Goal: Task Accomplishment & Management: Use online tool/utility

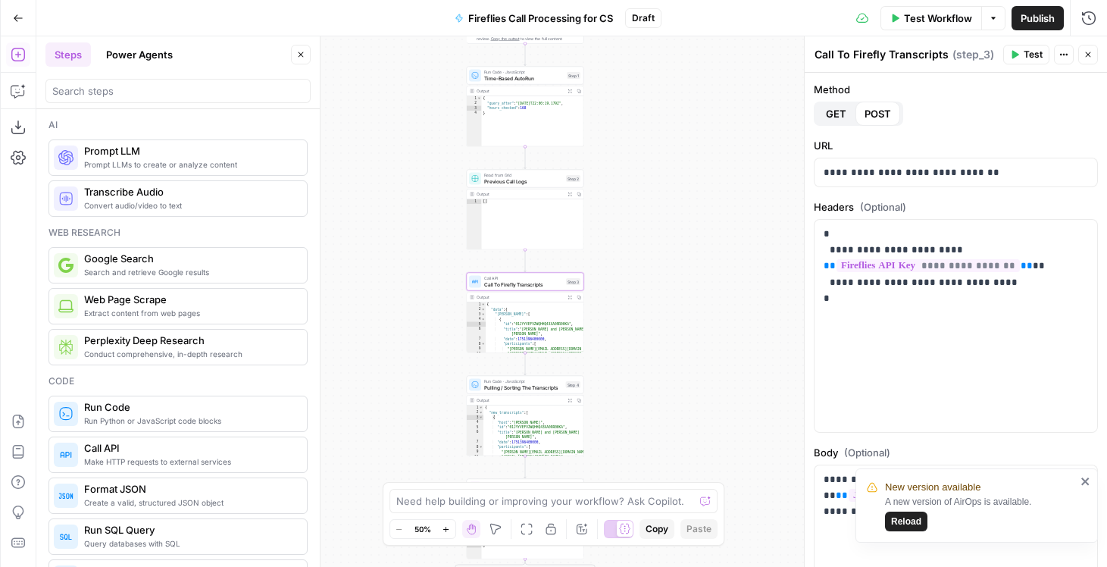
click at [661, 303] on div "true false Workflow Set Inputs Inputs Get Knowledge Base File Sales Collateral …" at bounding box center [571, 301] width 1071 height 530
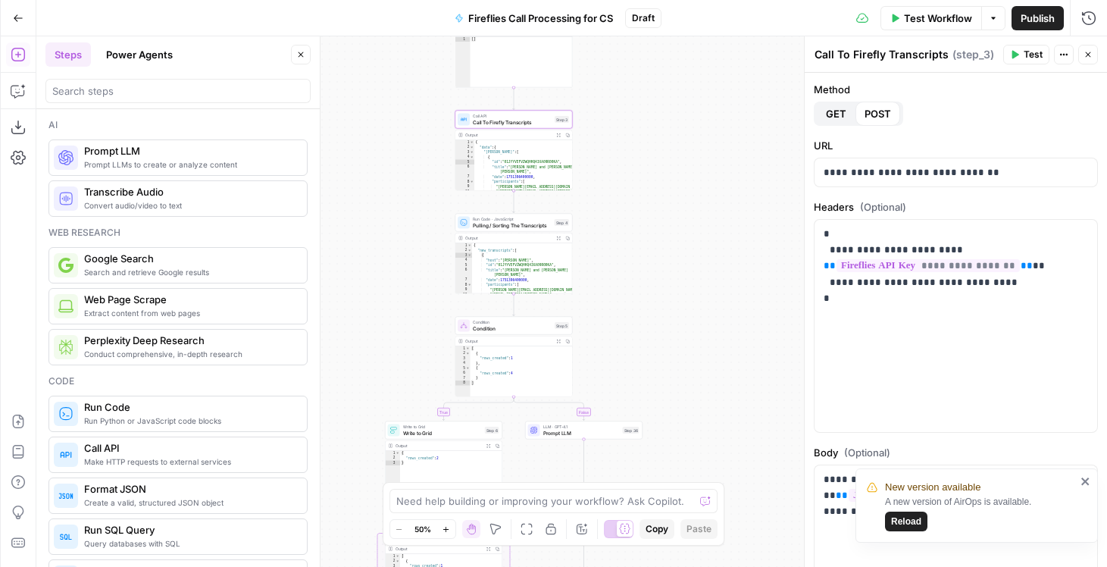
drag, startPoint x: 662, startPoint y: 296, endPoint x: 663, endPoint y: 124, distance: 171.3
click at [663, 124] on div "true false Workflow Set Inputs Inputs Get Knowledge Base File Sales Collateral …" at bounding box center [571, 301] width 1071 height 530
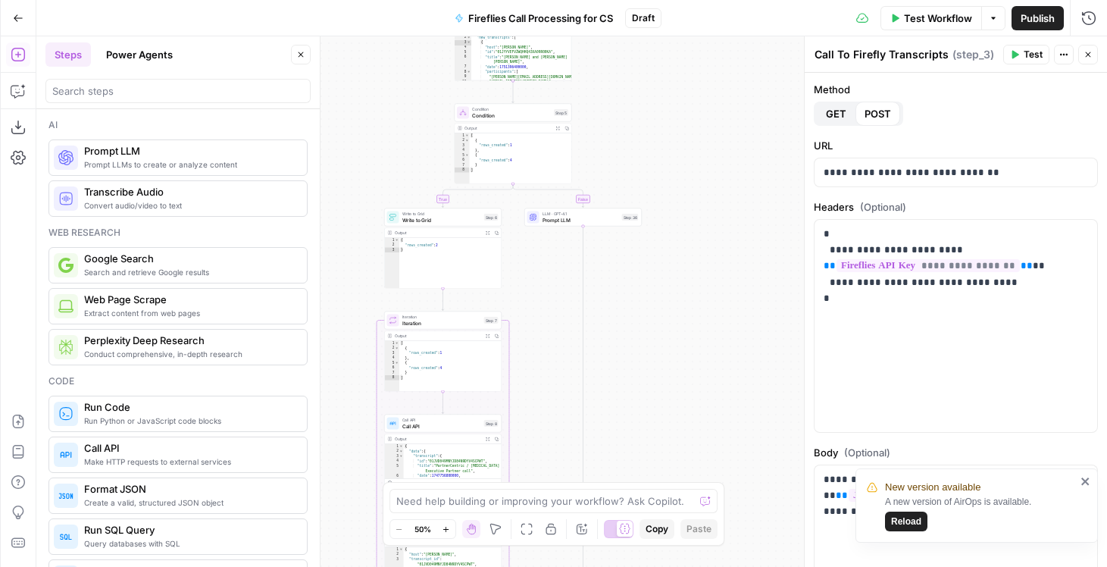
drag, startPoint x: 690, startPoint y: 257, endPoint x: 682, endPoint y: 105, distance: 151.8
click at [682, 111] on div "true false Workflow Set Inputs Inputs Get Knowledge Base File Sales Collateral …" at bounding box center [571, 301] width 1071 height 530
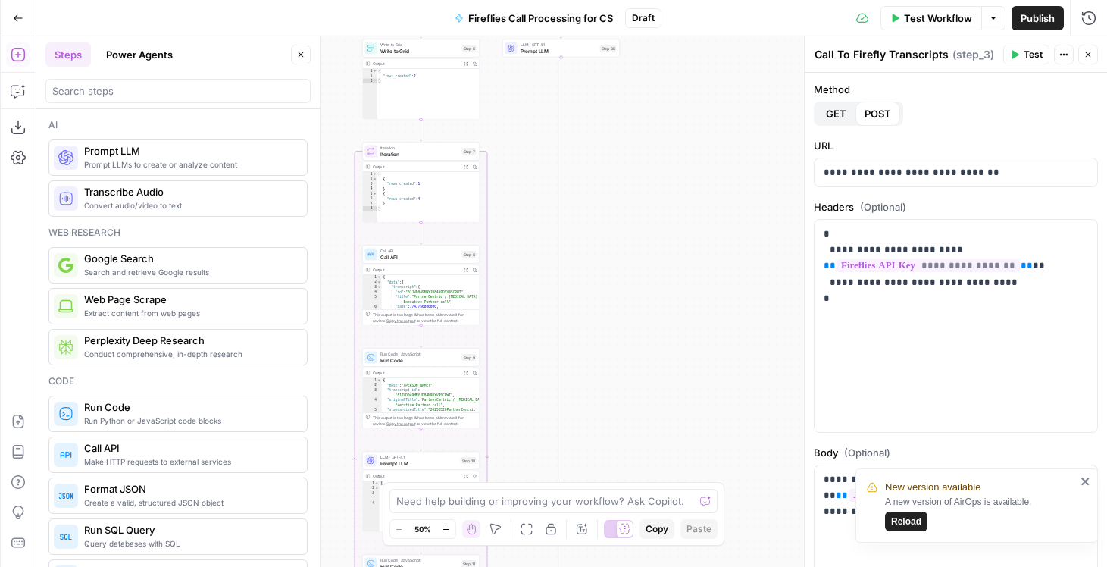
drag, startPoint x: 705, startPoint y: 371, endPoint x: 671, endPoint y: 114, distance: 259.9
click at [668, 121] on div "true false Workflow Set Inputs Inputs Get Knowledge Base File Sales Collateral …" at bounding box center [571, 301] width 1071 height 530
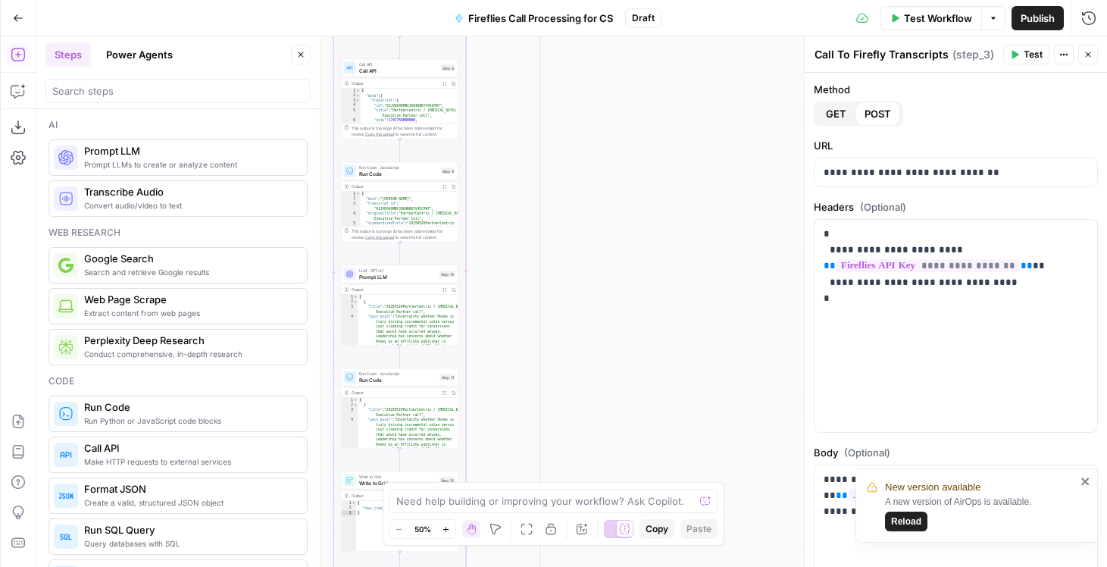
drag, startPoint x: 721, startPoint y: 342, endPoint x: 721, endPoint y: 64, distance: 278.1
click at [721, 69] on div "true false Workflow Set Inputs Inputs Get Knowledge Base File Sales Collateral …" at bounding box center [571, 301] width 1071 height 530
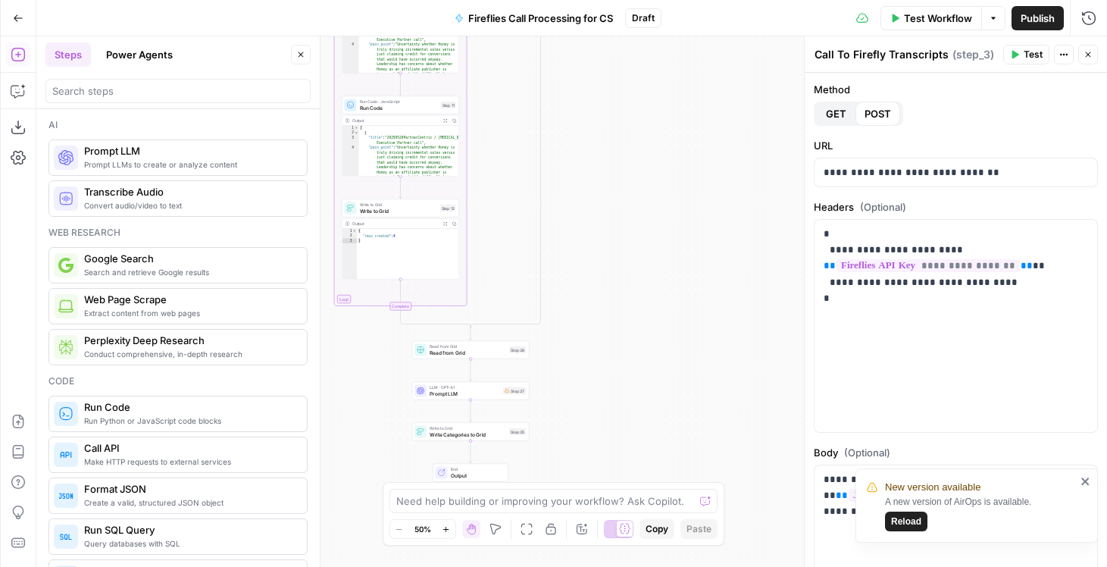
drag, startPoint x: 683, startPoint y: 284, endPoint x: 683, endPoint y: 105, distance: 178.8
click at [683, 109] on div "true false Workflow Set Inputs Inputs Get Knowledge Base File Sales Collateral …" at bounding box center [571, 301] width 1071 height 530
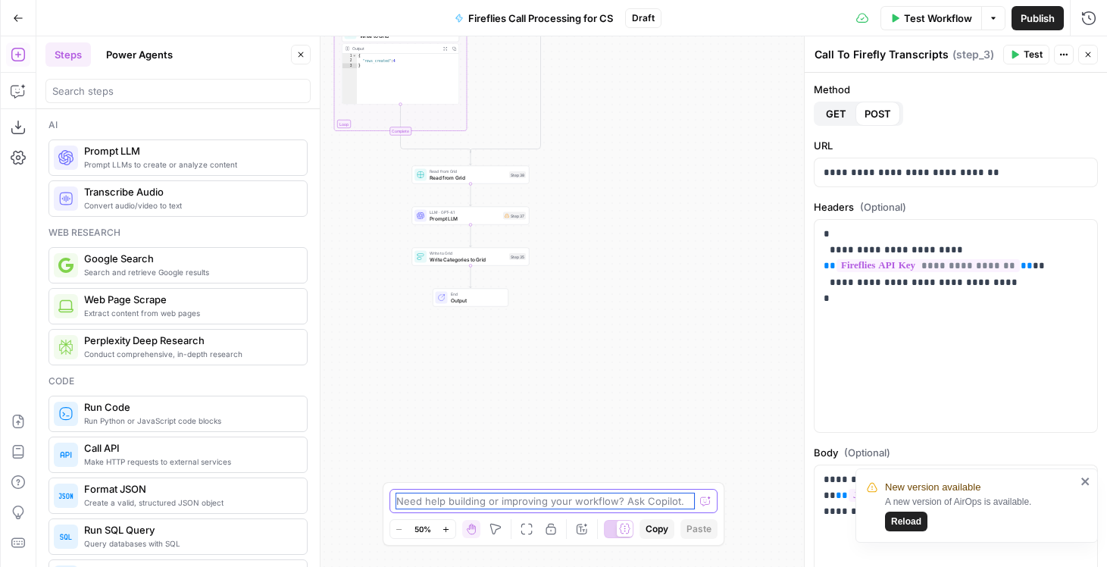
drag, startPoint x: 683, startPoint y: 105, endPoint x: 682, endPoint y: 537, distance: 431.9
click at [682, 537] on body "New version available A new version of AirOps is available. Reload PartnerCentr…" at bounding box center [553, 283] width 1107 height 567
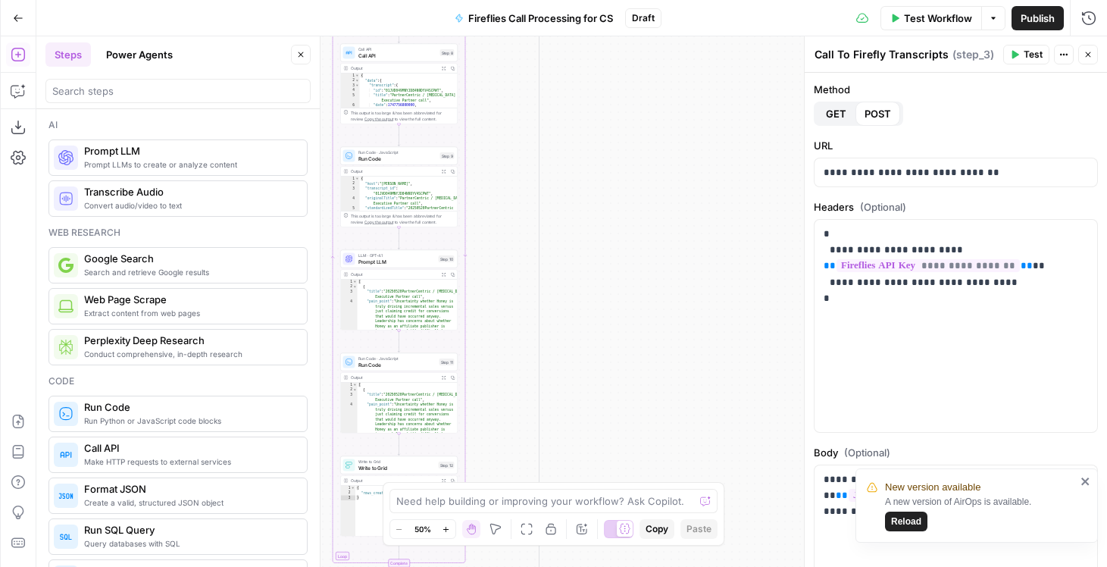
drag, startPoint x: 692, startPoint y: 353, endPoint x: 697, endPoint y: 638, distance: 285.0
click at [697, 566] on html "New version available A new version of AirOps is available. Reload PartnerCentr…" at bounding box center [553, 283] width 1107 height 567
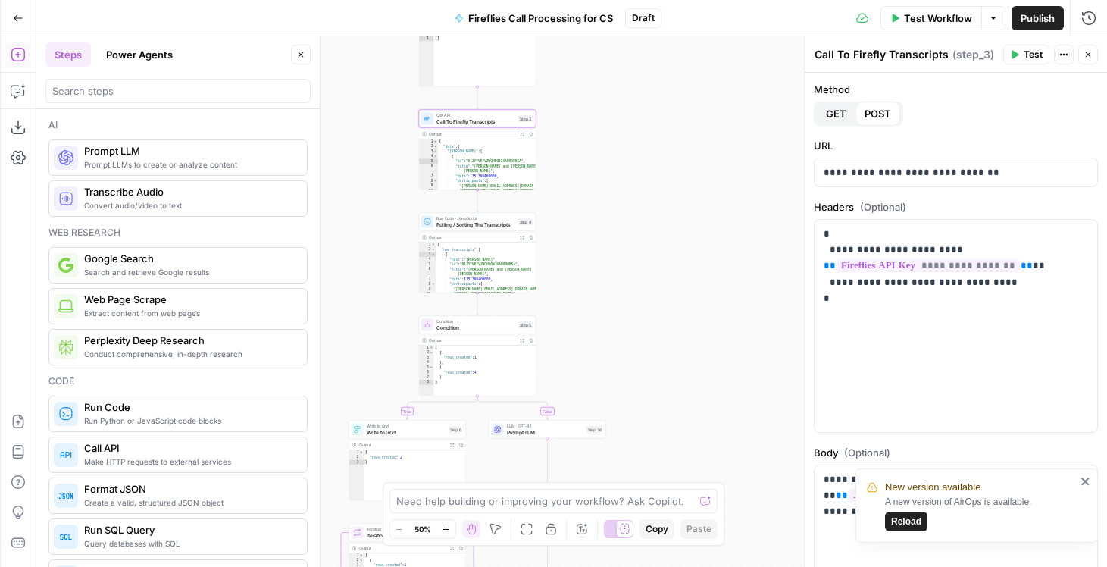
drag, startPoint x: 716, startPoint y: 339, endPoint x: 719, endPoint y: 636, distance: 297.8
click at [719, 566] on html "New version available A new version of AirOps is available. Reload PartnerCentr…" at bounding box center [553, 283] width 1107 height 567
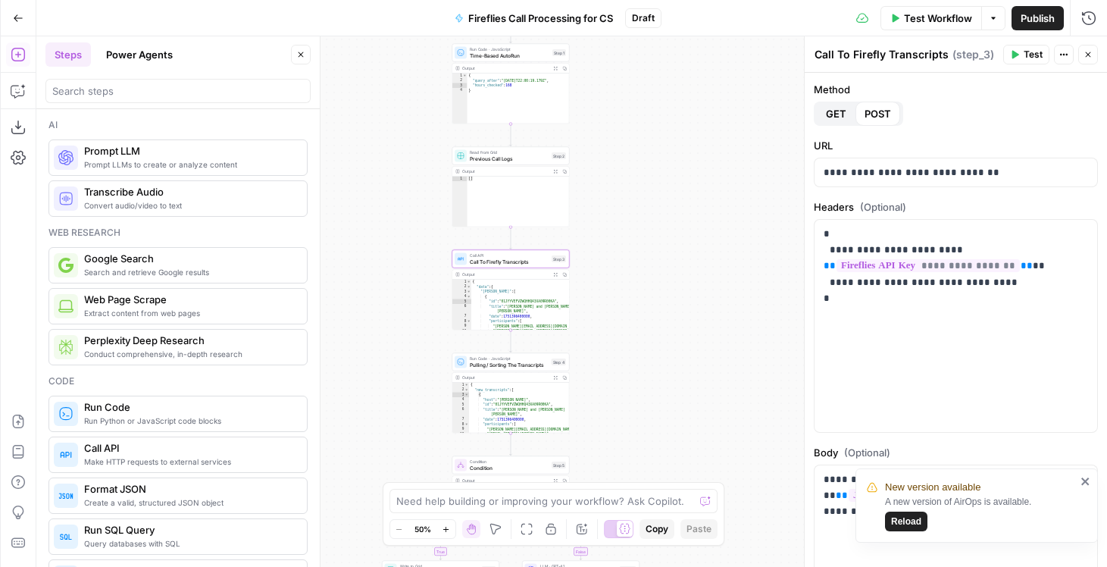
drag, startPoint x: 702, startPoint y: 376, endPoint x: 736, endPoint y: 516, distance: 144.1
click at [736, 516] on div "true false Workflow Set Inputs Inputs Get Knowledge Base File Sales Collateral …" at bounding box center [571, 301] width 1071 height 530
